Goal: Book appointment/travel/reservation

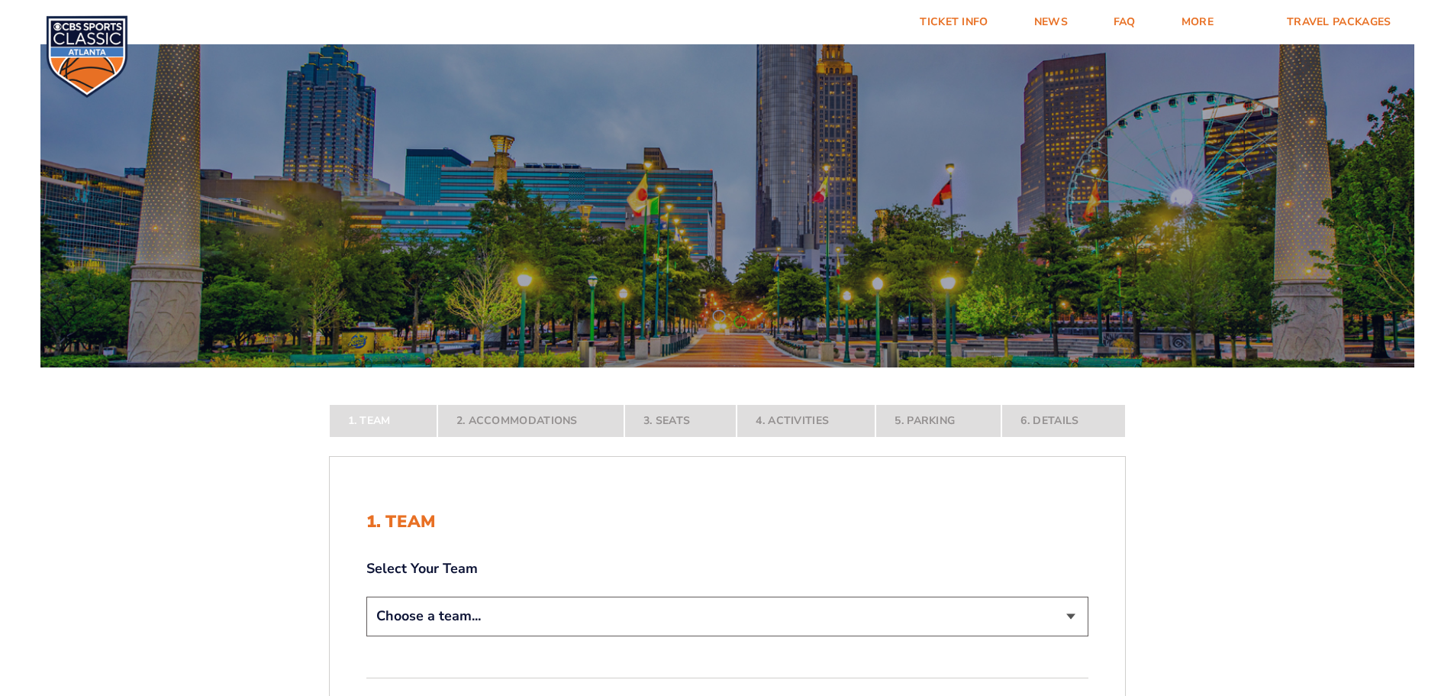
drag, startPoint x: 1453, startPoint y: 175, endPoint x: 1267, endPoint y: 447, distance: 329.7
click at [1454, 292] on div at bounding box center [727, 202] width 1454 height 331
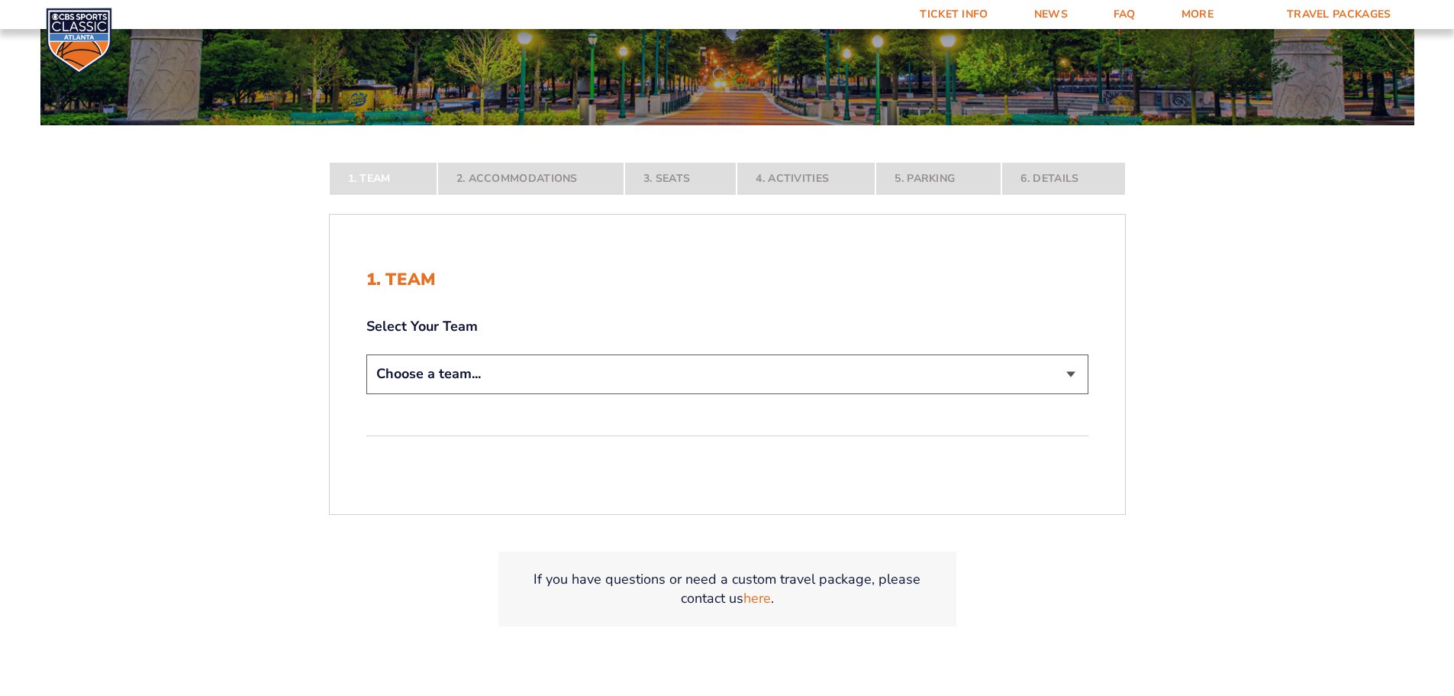
scroll to position [243, 0]
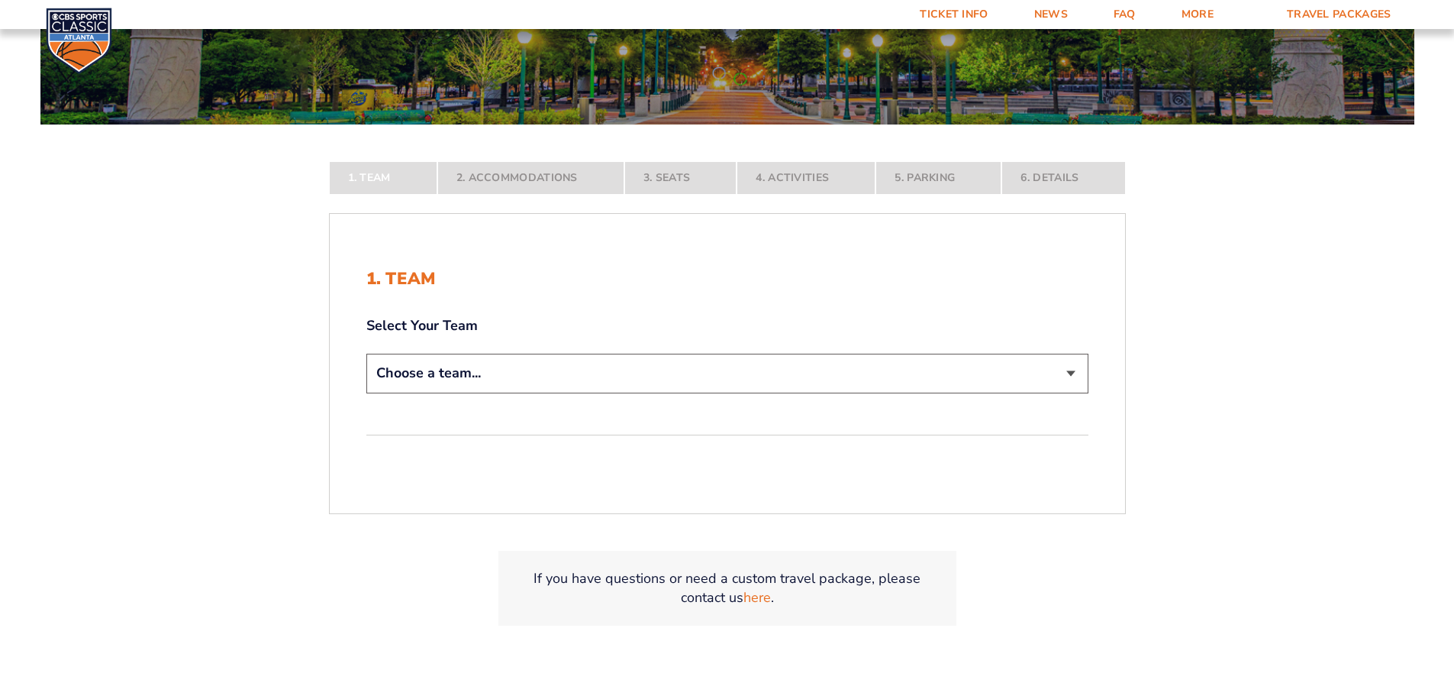
click at [1077, 377] on select "Choose a team... [US_STATE] Wildcats [US_STATE] State Buckeyes [US_STATE] Tar H…" at bounding box center [727, 372] width 722 height 39
select select "12956"
click at [366, 392] on select "Choose a team... [US_STATE] Wildcats [US_STATE] State Buckeyes [US_STATE] Tar H…" at bounding box center [727, 372] width 722 height 39
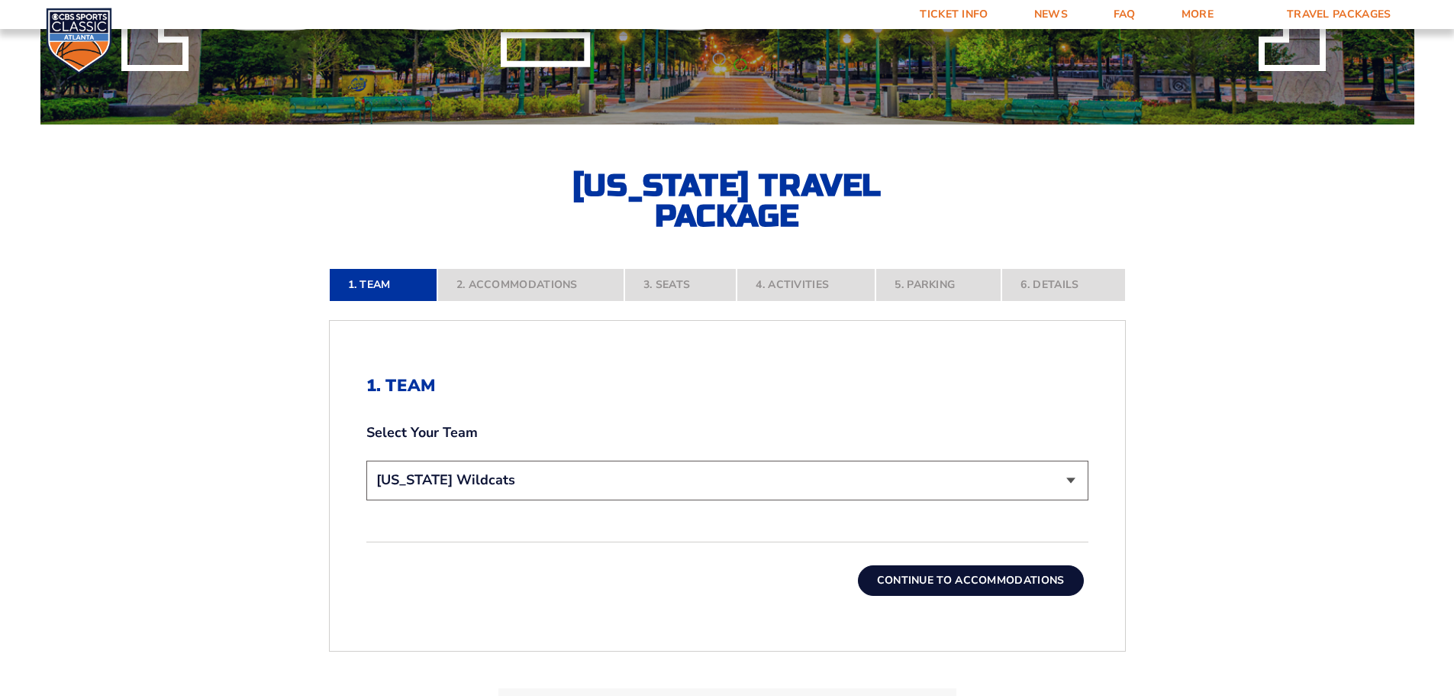
click at [1033, 587] on button "Continue To Accommodations" at bounding box center [971, 580] width 226 height 31
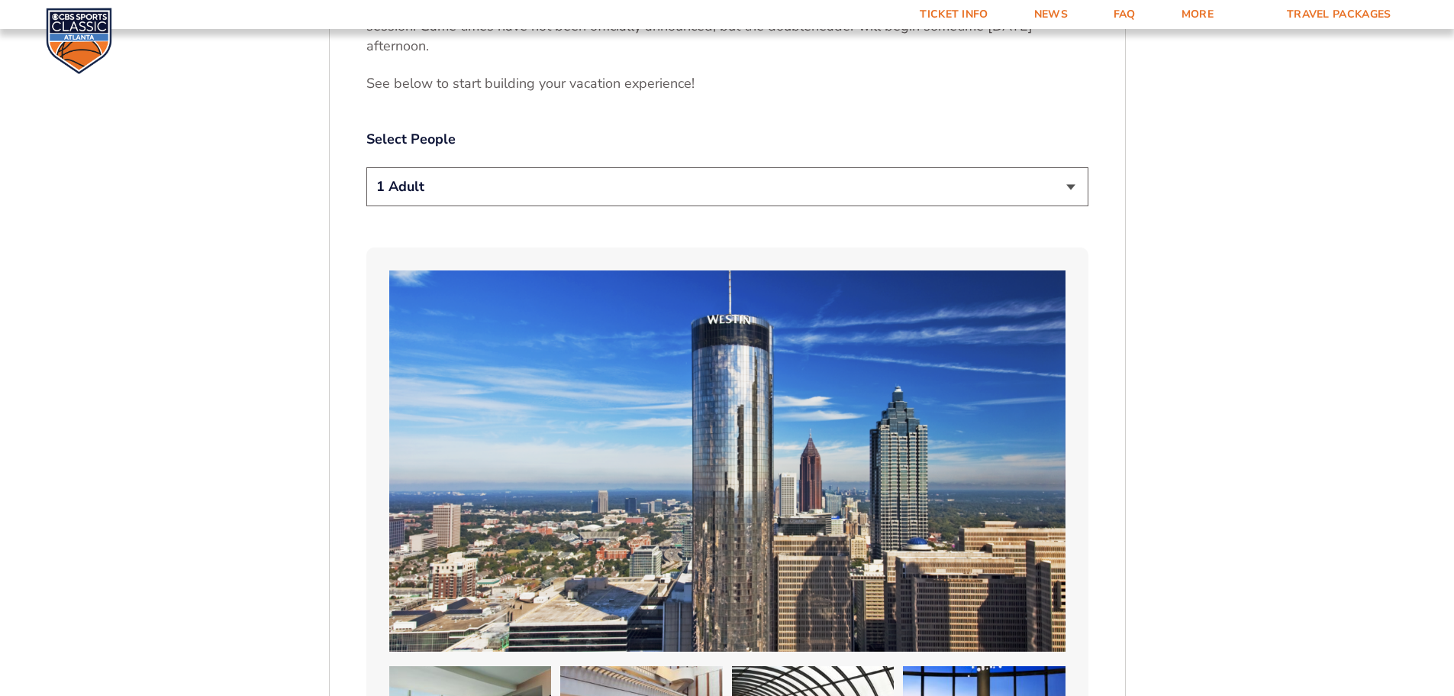
scroll to position [894, 0]
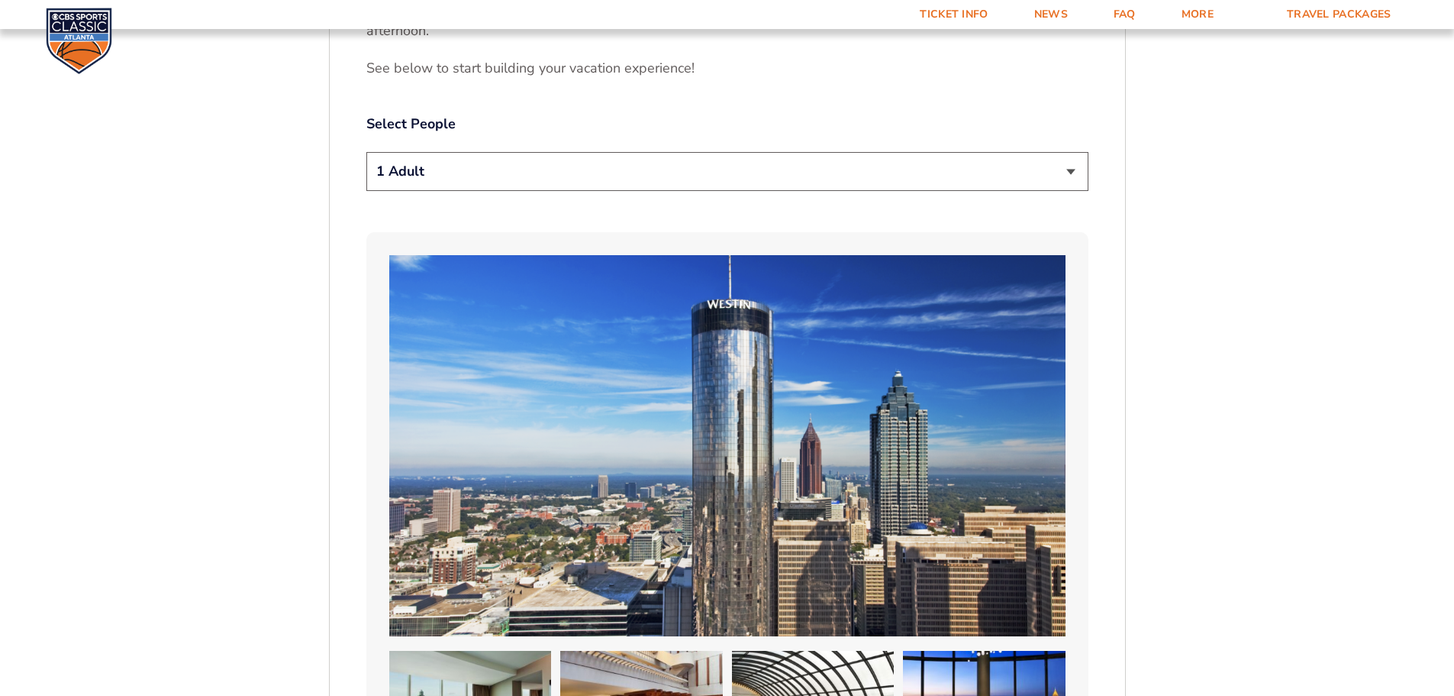
click at [1070, 174] on select "1 Adult 2 Adults 3 Adults 4 Adults 2 Adults + 1 Child 2 Adults + 2 Children 2 A…" at bounding box center [727, 171] width 722 height 39
select select "2 Adults"
click at [366, 152] on select "1 Adult 2 Adults 3 Adults 4 Adults 2 Adults + 1 Child 2 Adults + 2 Children 2 A…" at bounding box center [727, 171] width 722 height 39
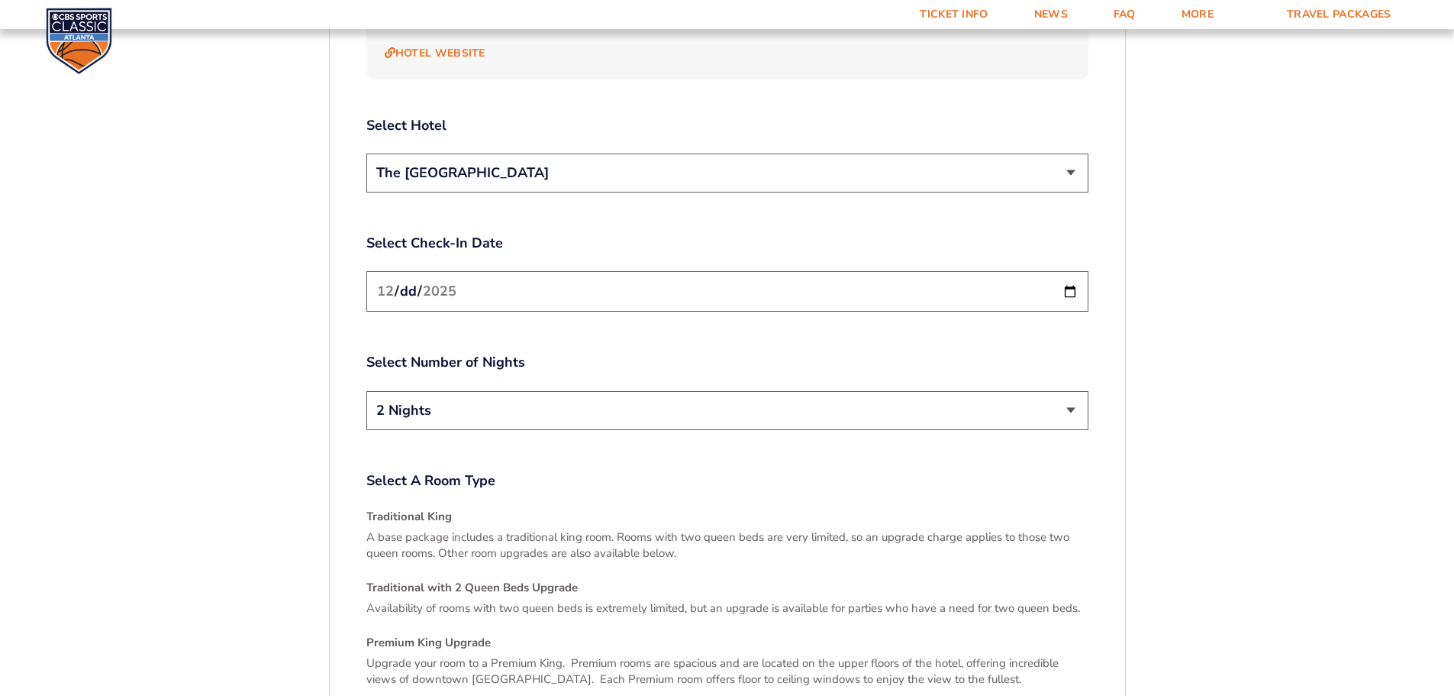
scroll to position [1895, 0]
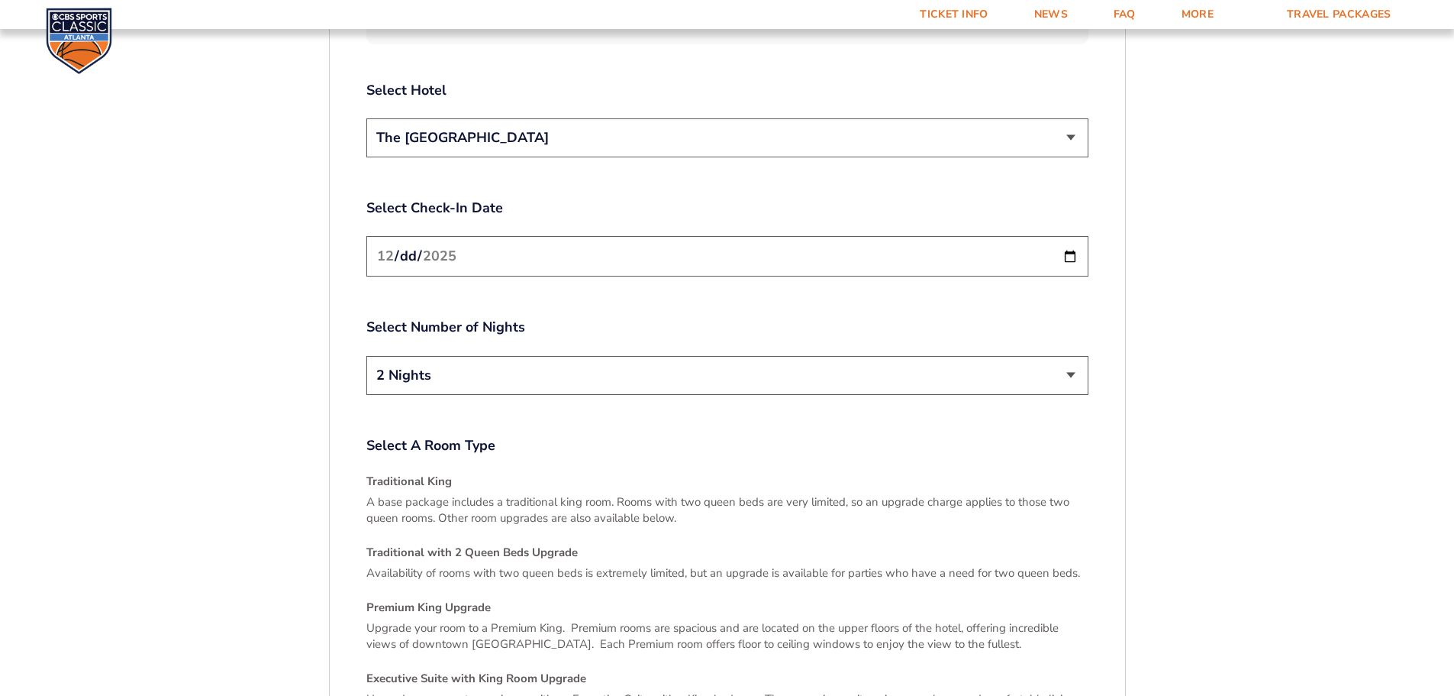
click at [1071, 240] on input "[DATE]" at bounding box center [727, 256] width 722 height 40
click at [1069, 363] on select "2 Nights 3 Nights" at bounding box center [727, 375] width 722 height 39
click at [1067, 237] on input "[DATE]" at bounding box center [727, 256] width 722 height 40
type input "[DATE]"
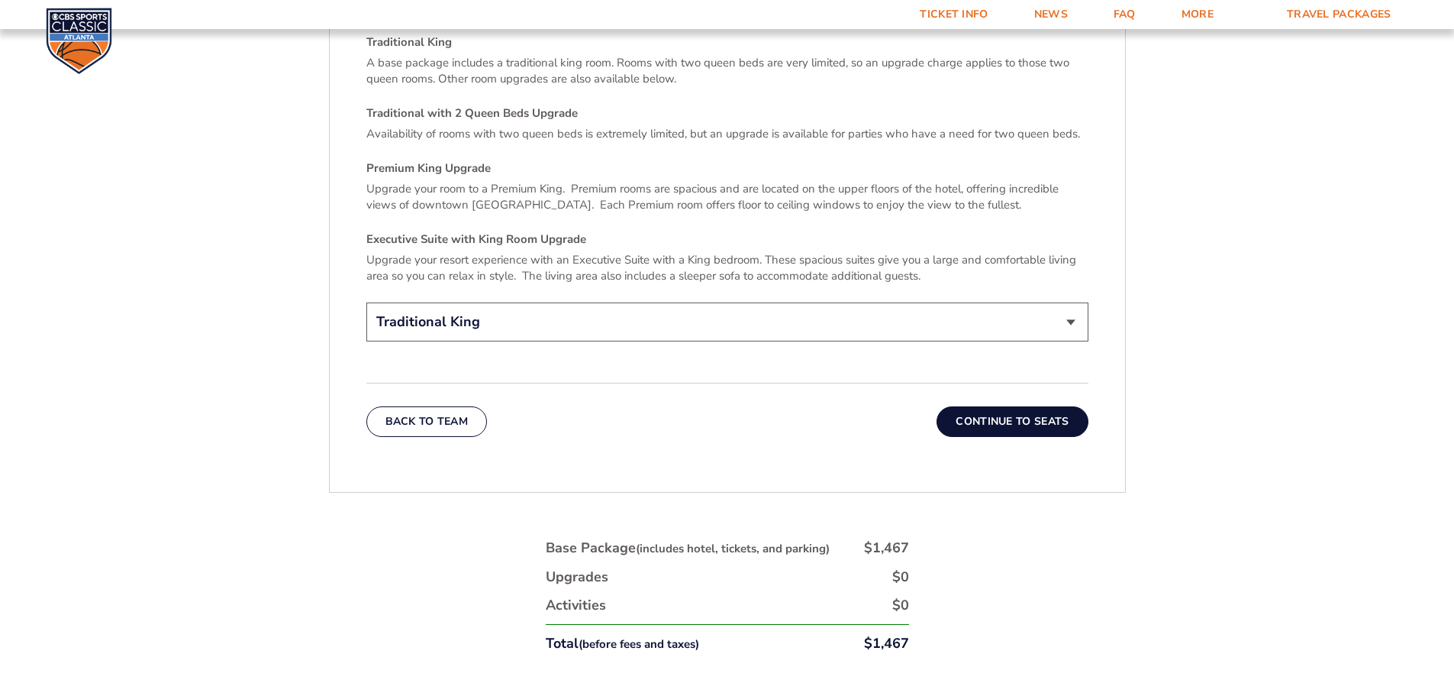
scroll to position [2338, 0]
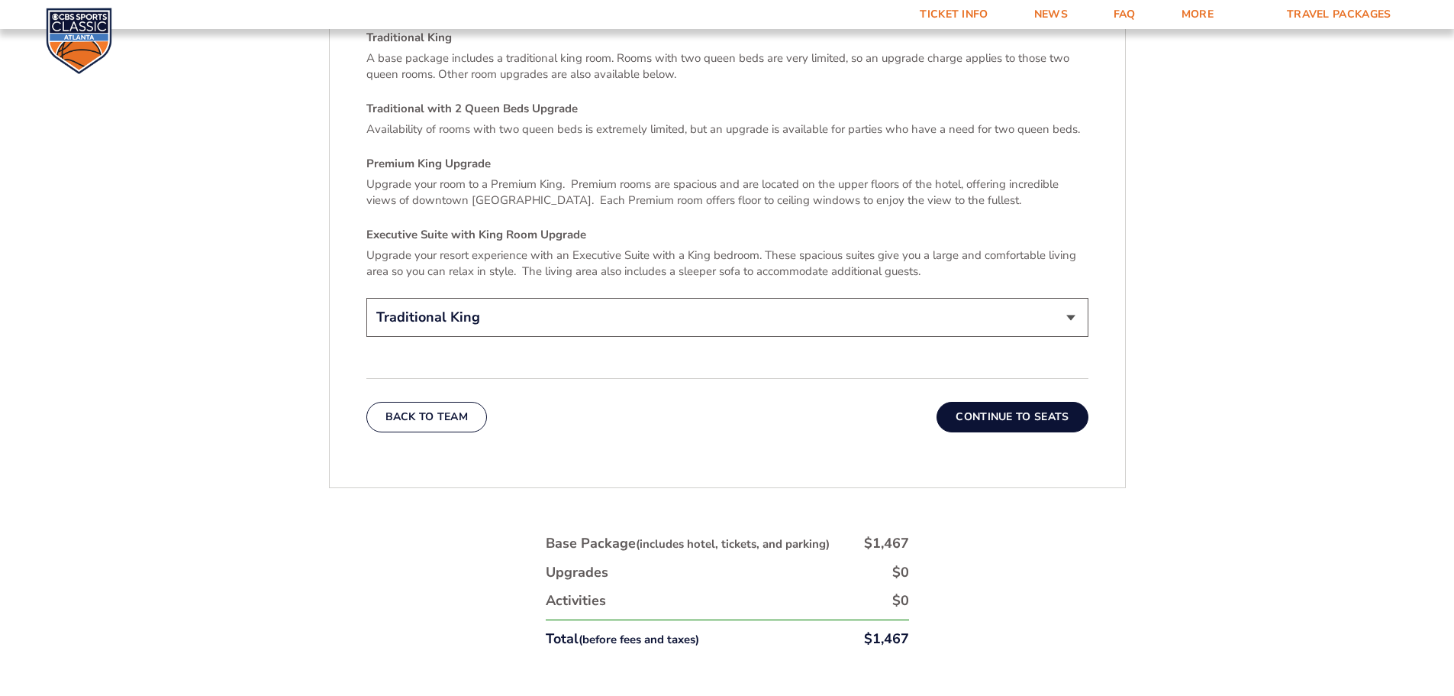
click at [1076, 304] on select "Traditional King Traditional with 2 Queen Beds Upgrade (+$45 per night) Premium…" at bounding box center [727, 317] width 722 height 39
select select "Traditional with 2 Queen Beds Upgrade"
click at [366, 298] on select "Traditional King Traditional with 2 Queen Beds Upgrade (+$45 per night) Premium…" at bounding box center [727, 317] width 722 height 39
click at [1054, 404] on button "Continue To Seats" at bounding box center [1012, 417] width 151 height 31
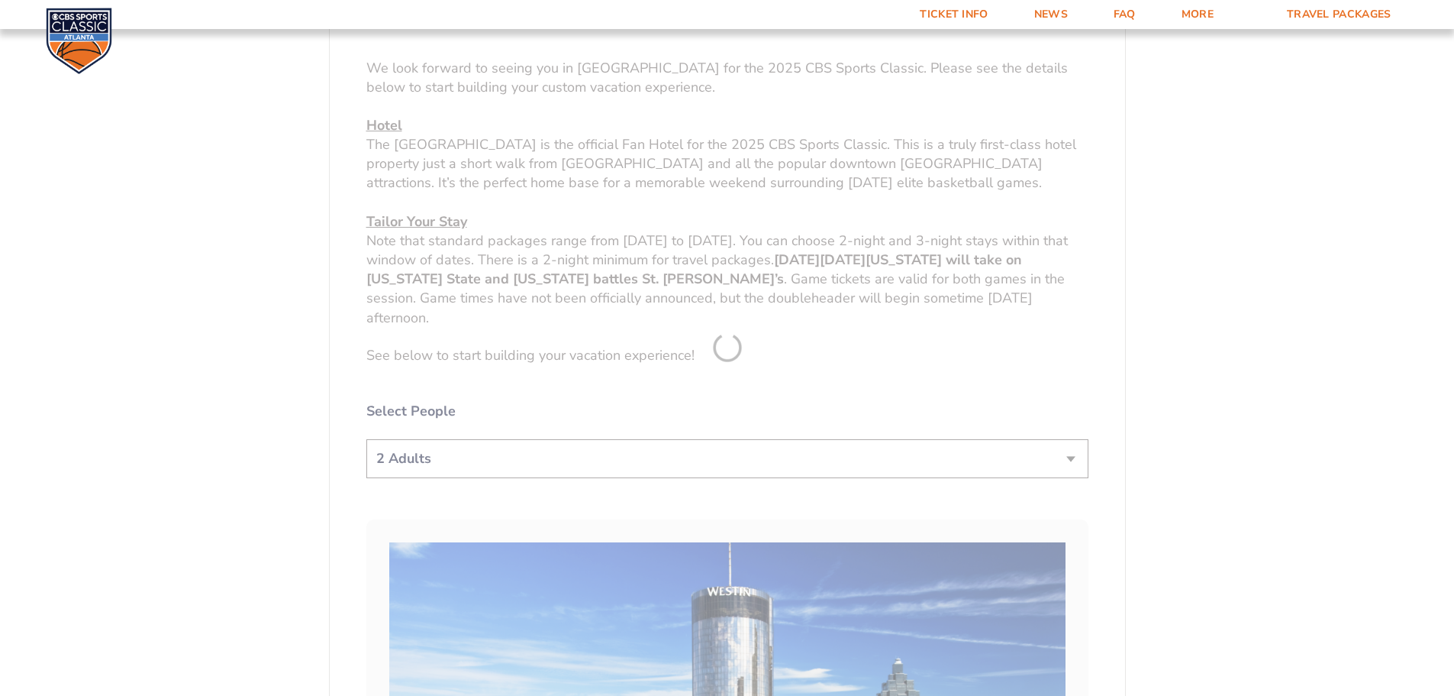
scroll to position [329, 0]
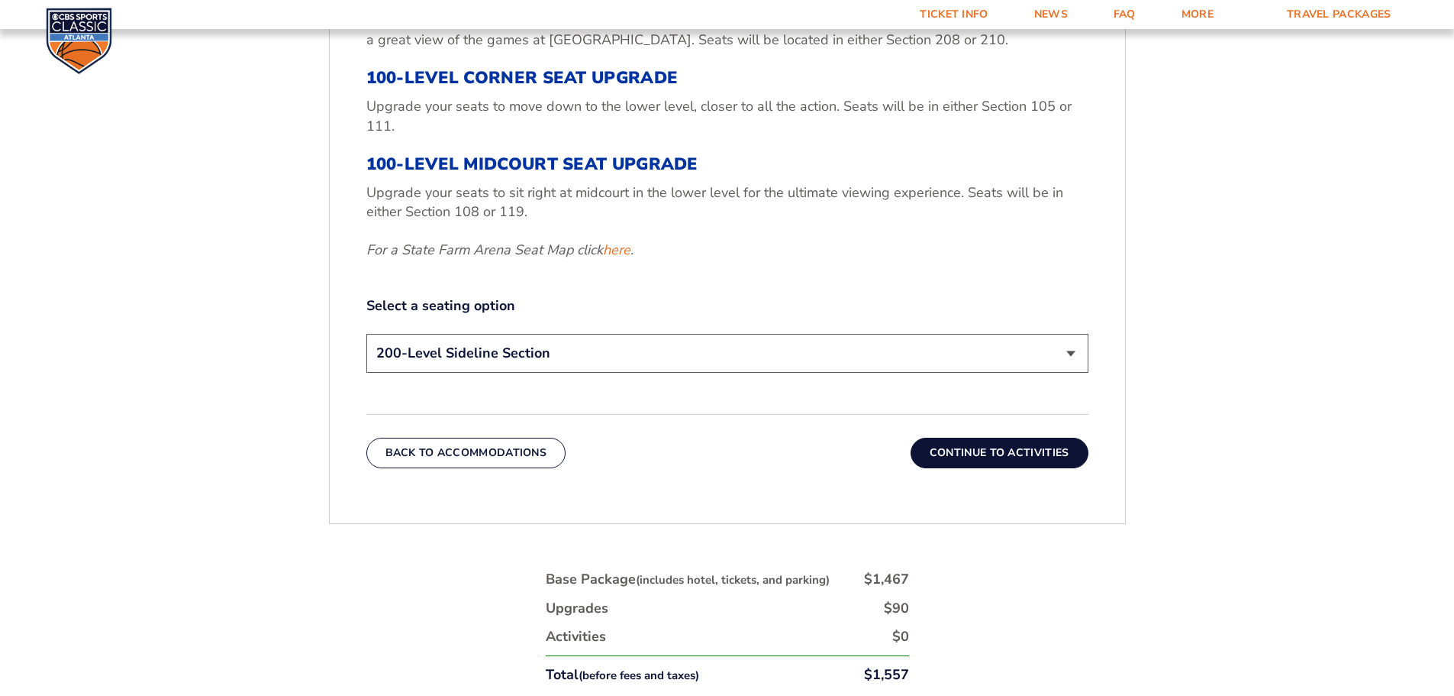
click at [982, 444] on button "Continue To Activities" at bounding box center [1000, 452] width 178 height 31
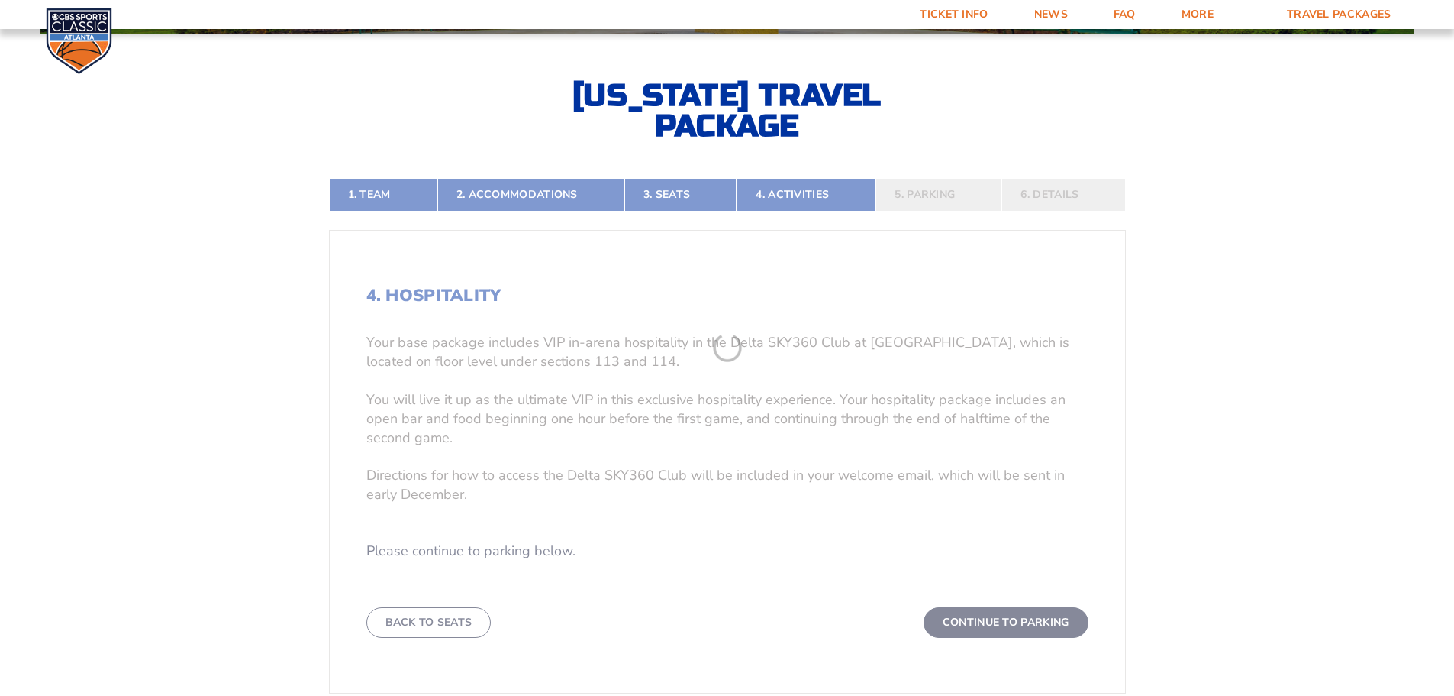
scroll to position [405, 0]
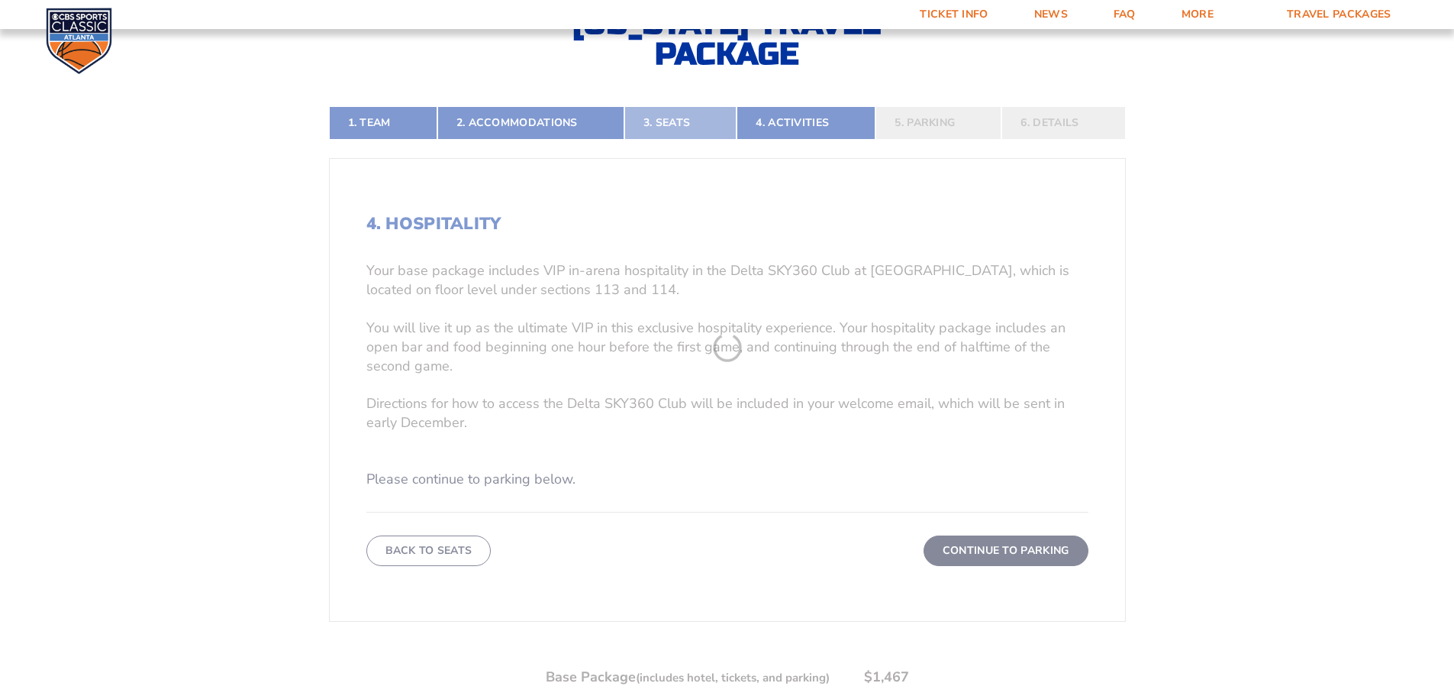
click at [667, 122] on link "3. Seats" at bounding box center [681, 123] width 112 height 34
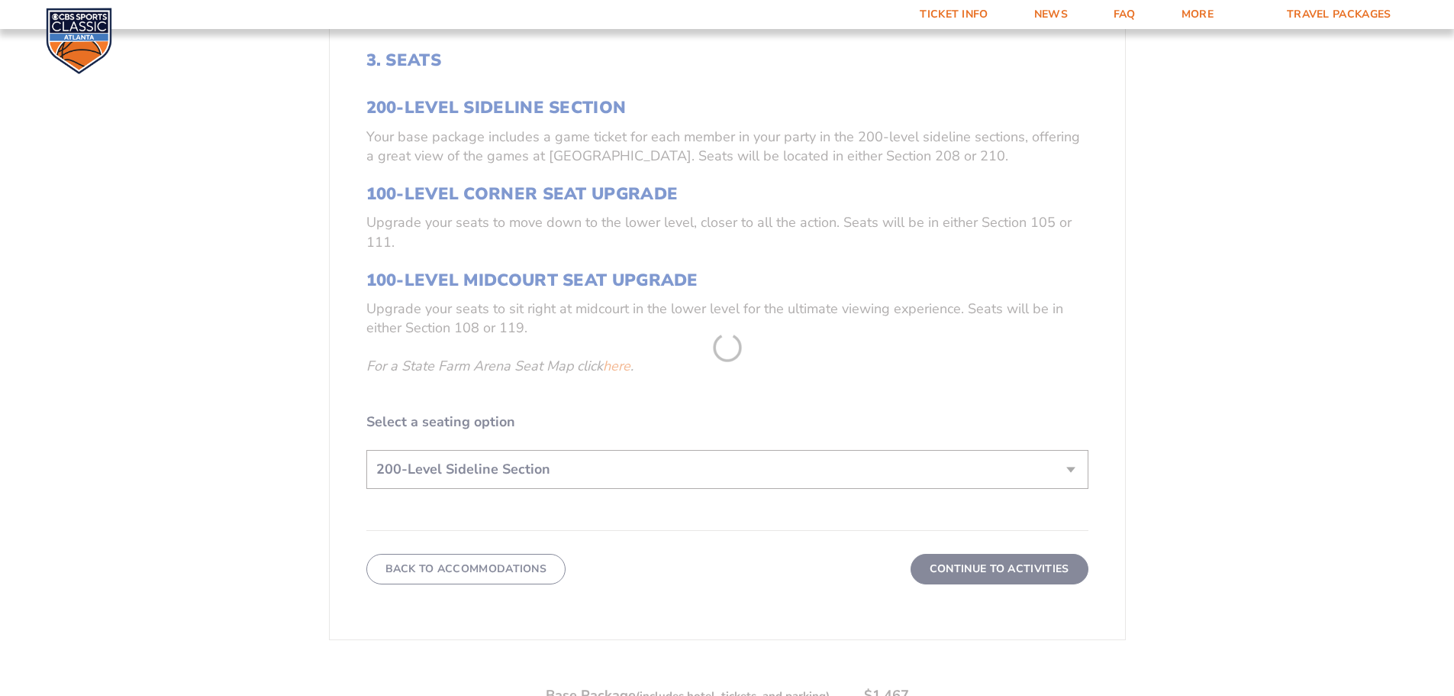
scroll to position [570, 0]
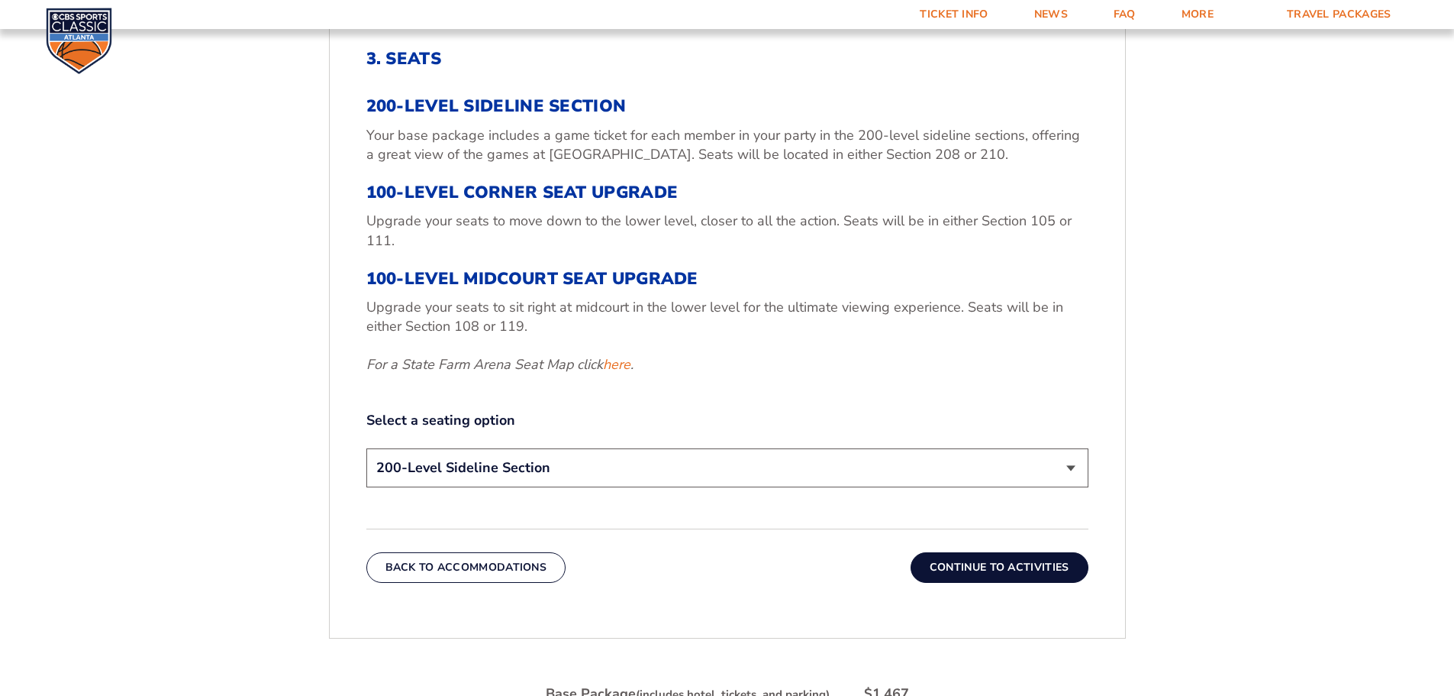
click at [1077, 473] on select "200-Level Sideline Section 100-Level Corner Seat Upgrade (+$120 per person) 100…" at bounding box center [727, 467] width 722 height 39
click at [366, 448] on select "200-Level Sideline Section 100-Level Corner Seat Upgrade (+$120 per person) 100…" at bounding box center [727, 467] width 722 height 39
click at [1023, 567] on button "Continue To Activities" at bounding box center [1000, 567] width 178 height 31
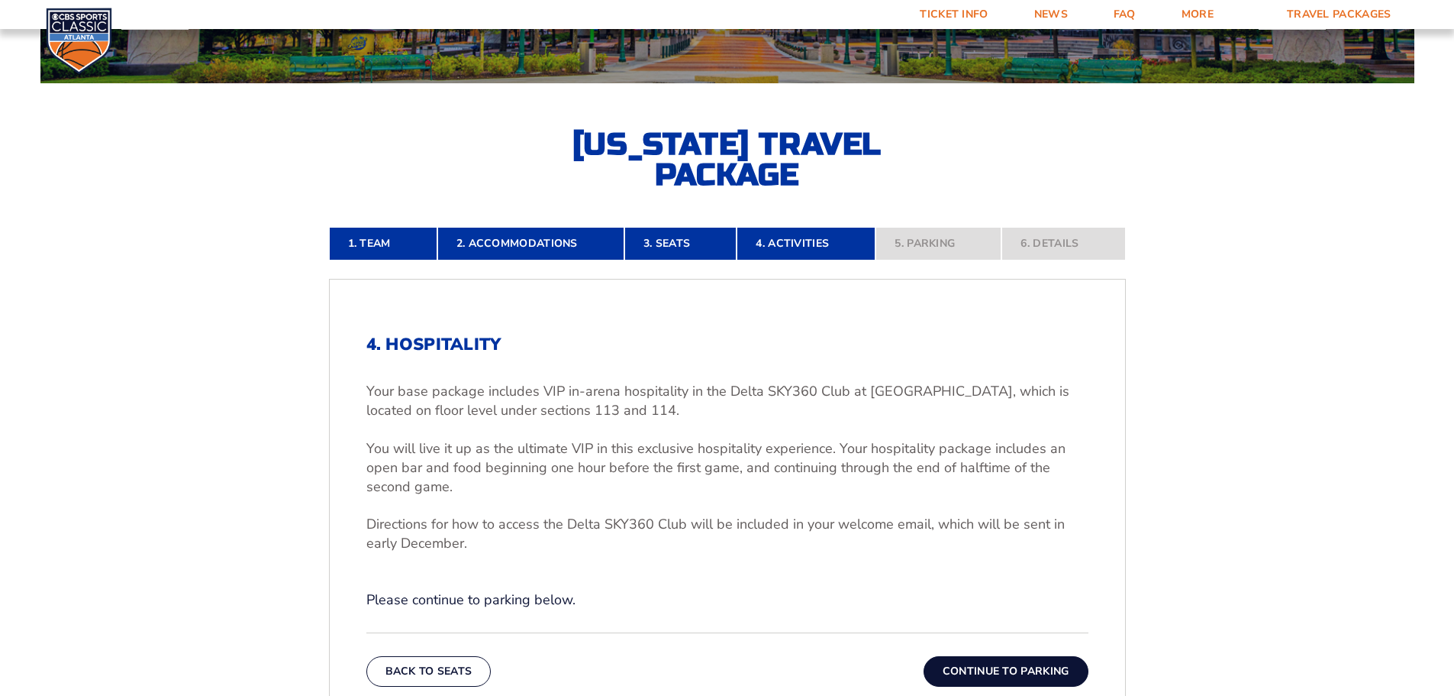
scroll to position [299, 0]
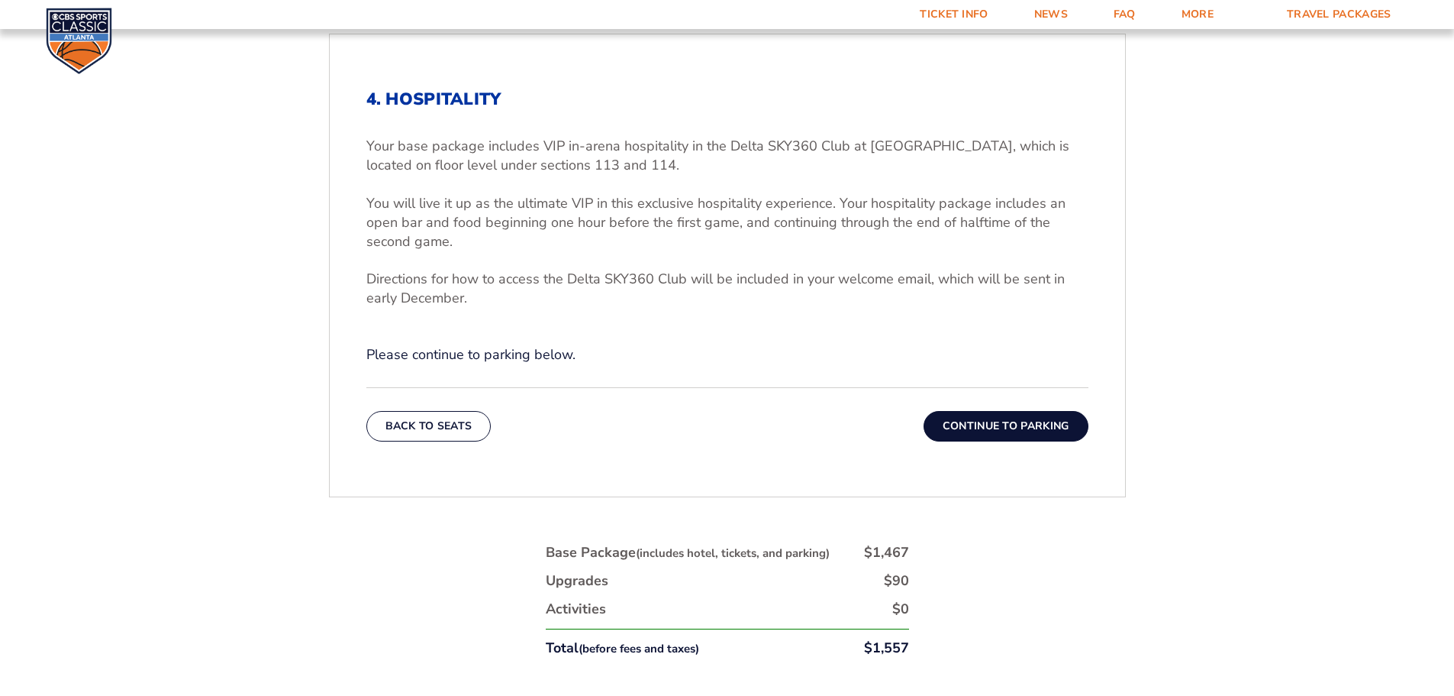
click at [1031, 421] on button "Continue To Parking" at bounding box center [1006, 426] width 165 height 31
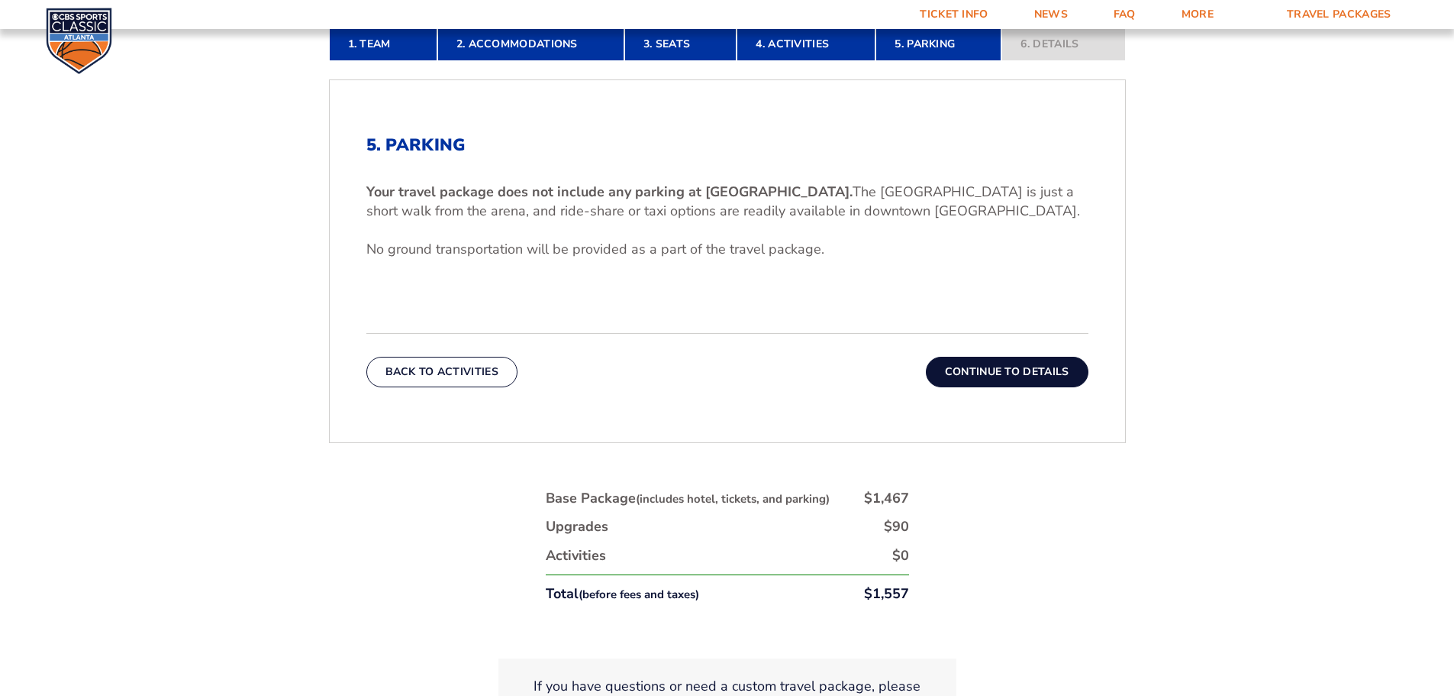
scroll to position [522, 0]
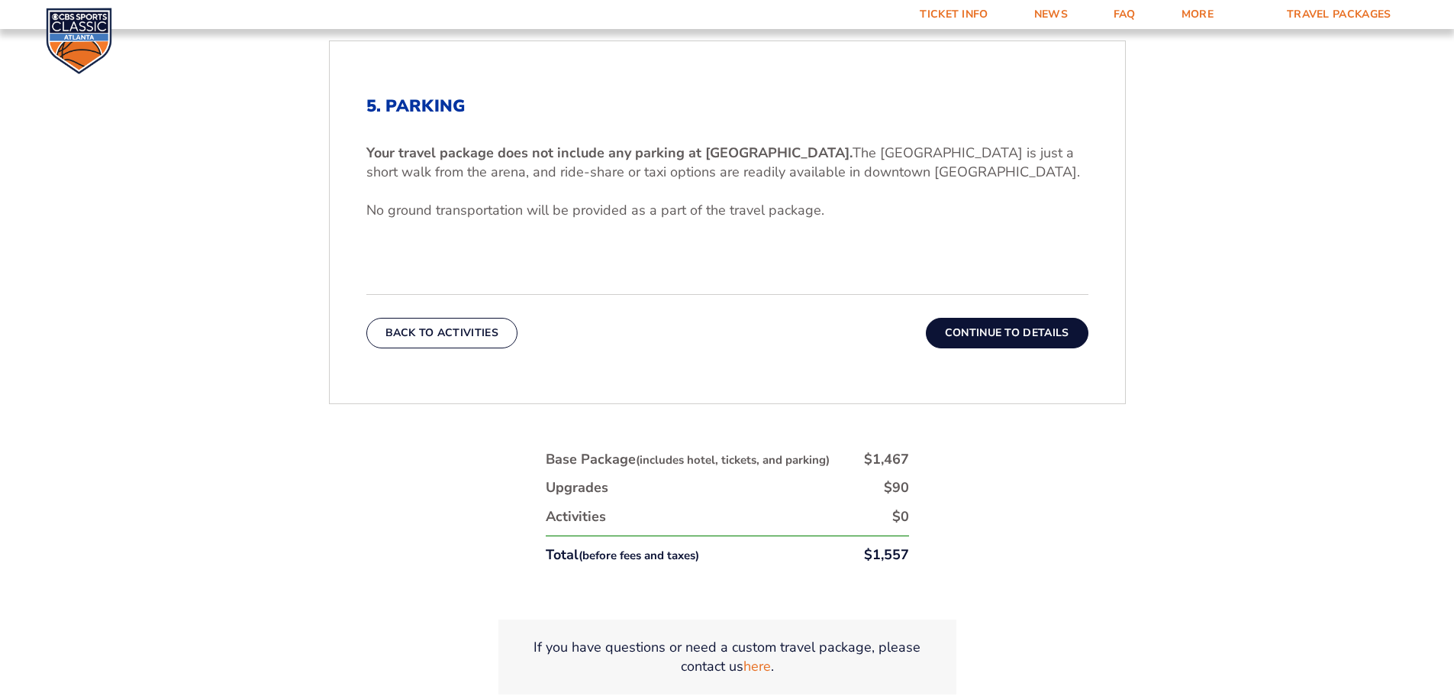
click at [1022, 346] on button "Continue To Details" at bounding box center [1007, 333] width 163 height 31
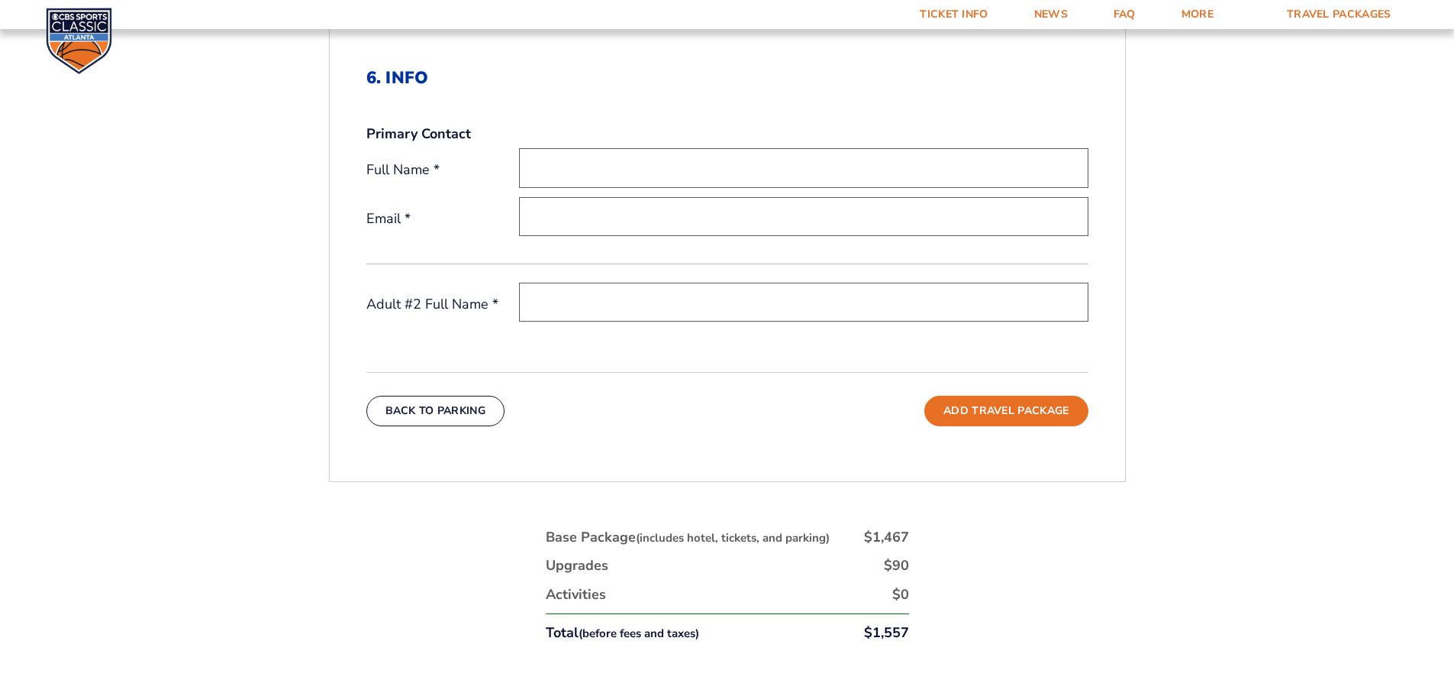
scroll to position [492, 0]
